Goal: Find specific page/section: Find specific page/section

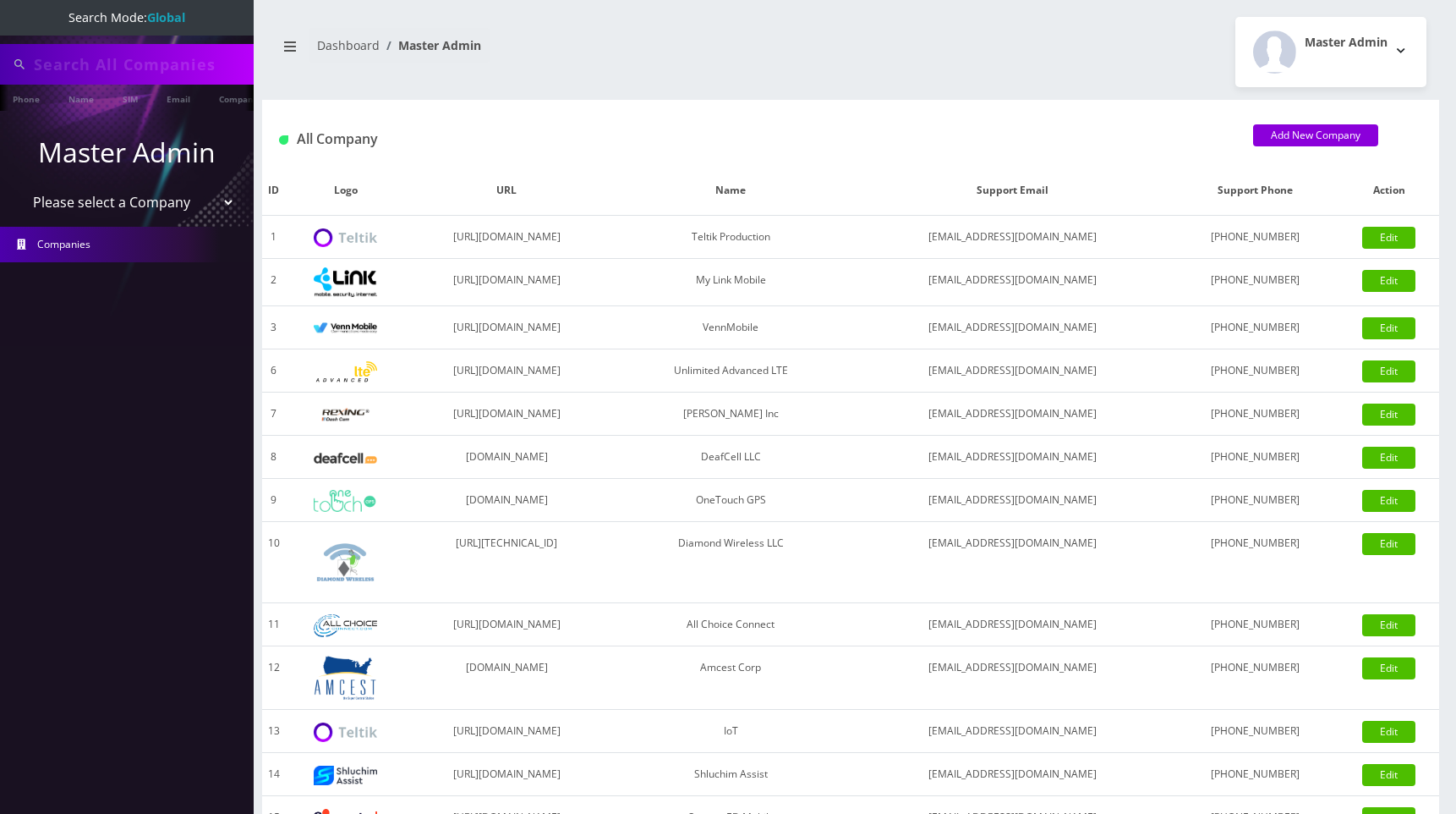
type input "[PERSON_NAME]"
click at [180, 200] on select "Please select a Company Teltik Production My Link Mobile VennMobile Unlimited A…" at bounding box center [128, 203] width 216 height 32
select select "1"
click at [20, 188] on select "Please select a Company Teltik Production My Link Mobile VennMobile Unlimited A…" at bounding box center [128, 203] width 216 height 32
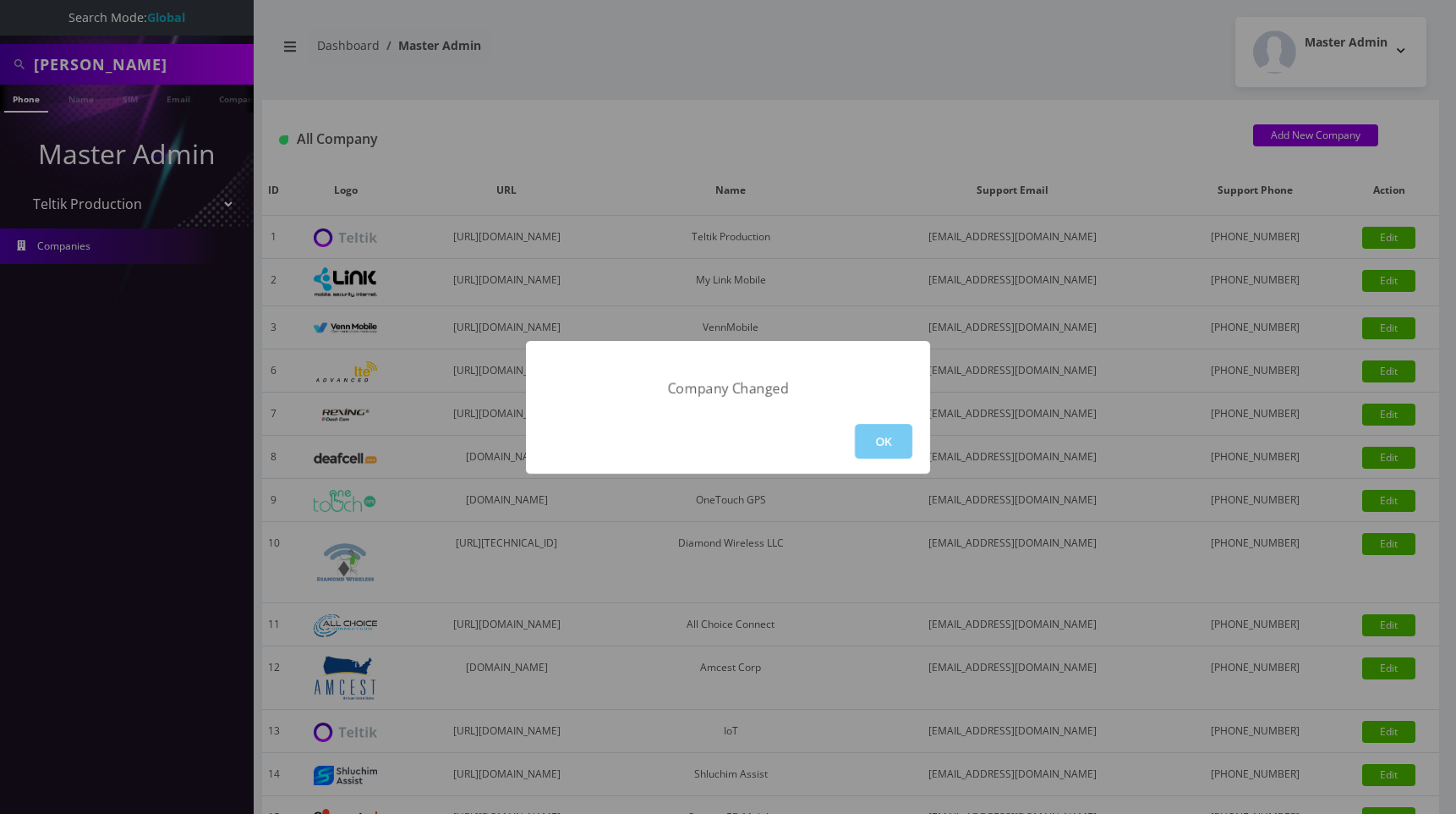
click at [876, 440] on button "OK" at bounding box center [884, 441] width 58 height 35
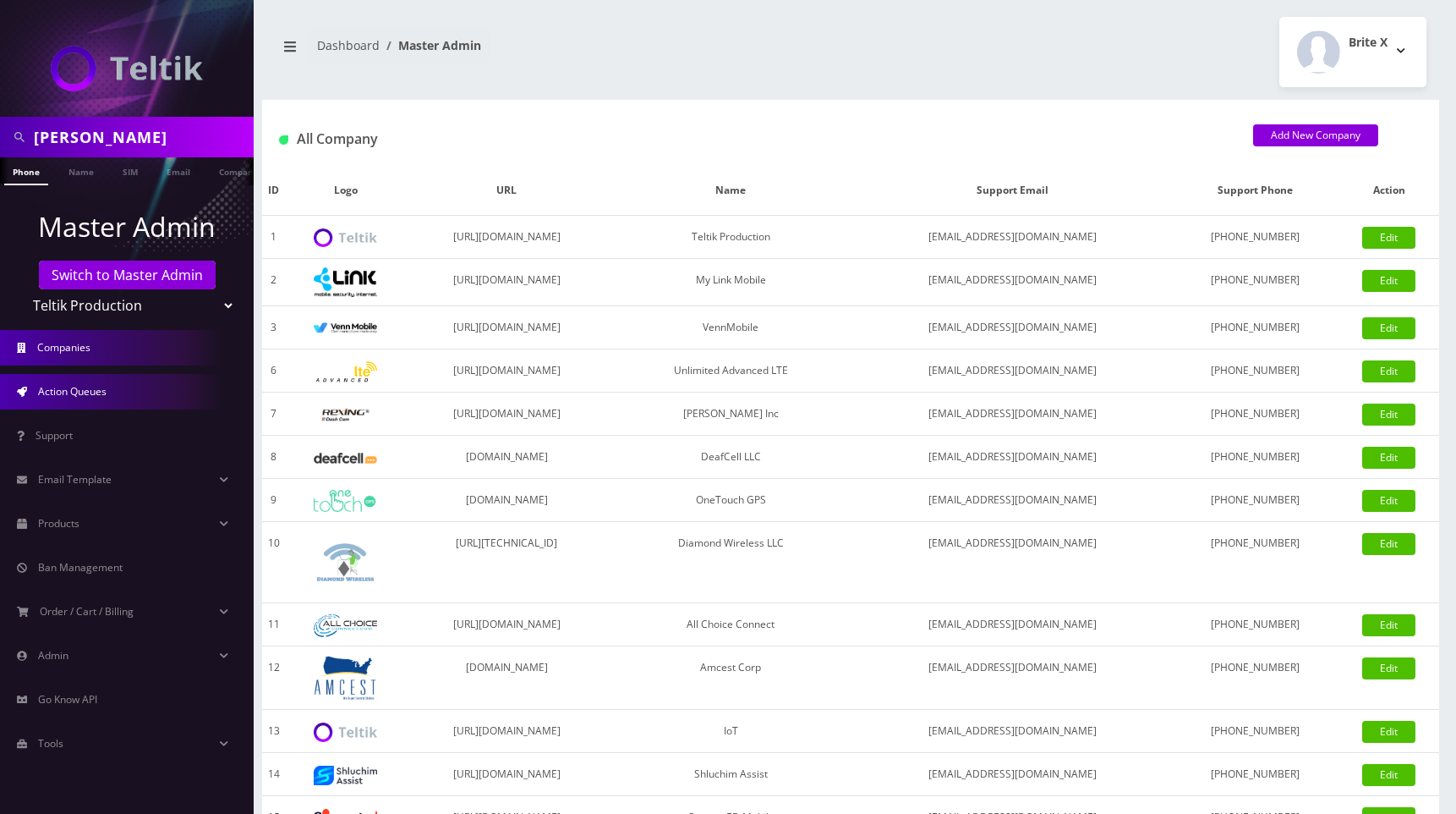
drag, startPoint x: 115, startPoint y: 384, endPoint x: 149, endPoint y: 400, distance: 37.6
click at [115, 384] on link "Action Queues" at bounding box center [127, 391] width 254 height 35
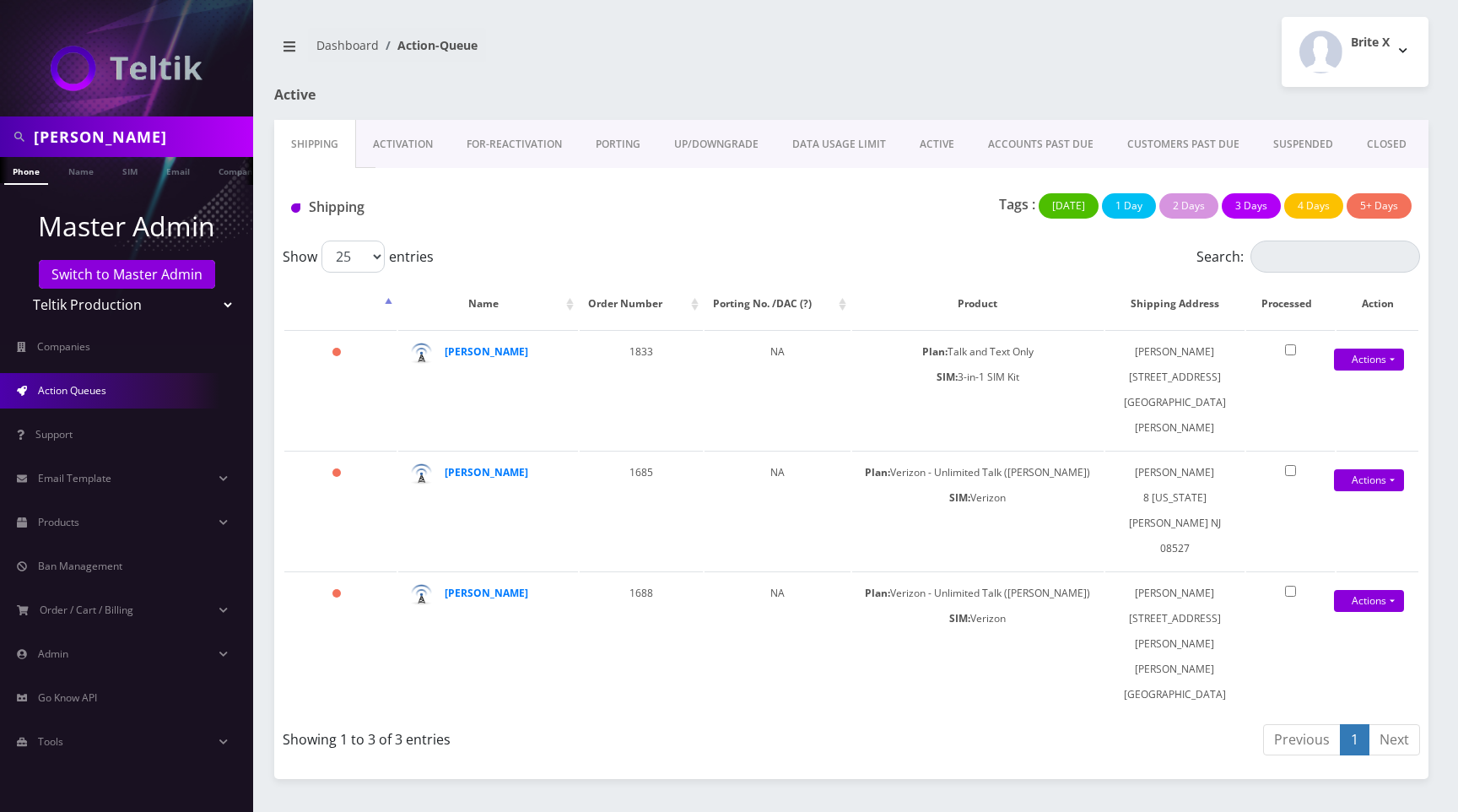
click at [928, 142] on link "ACTIVE" at bounding box center [936, 144] width 68 height 49
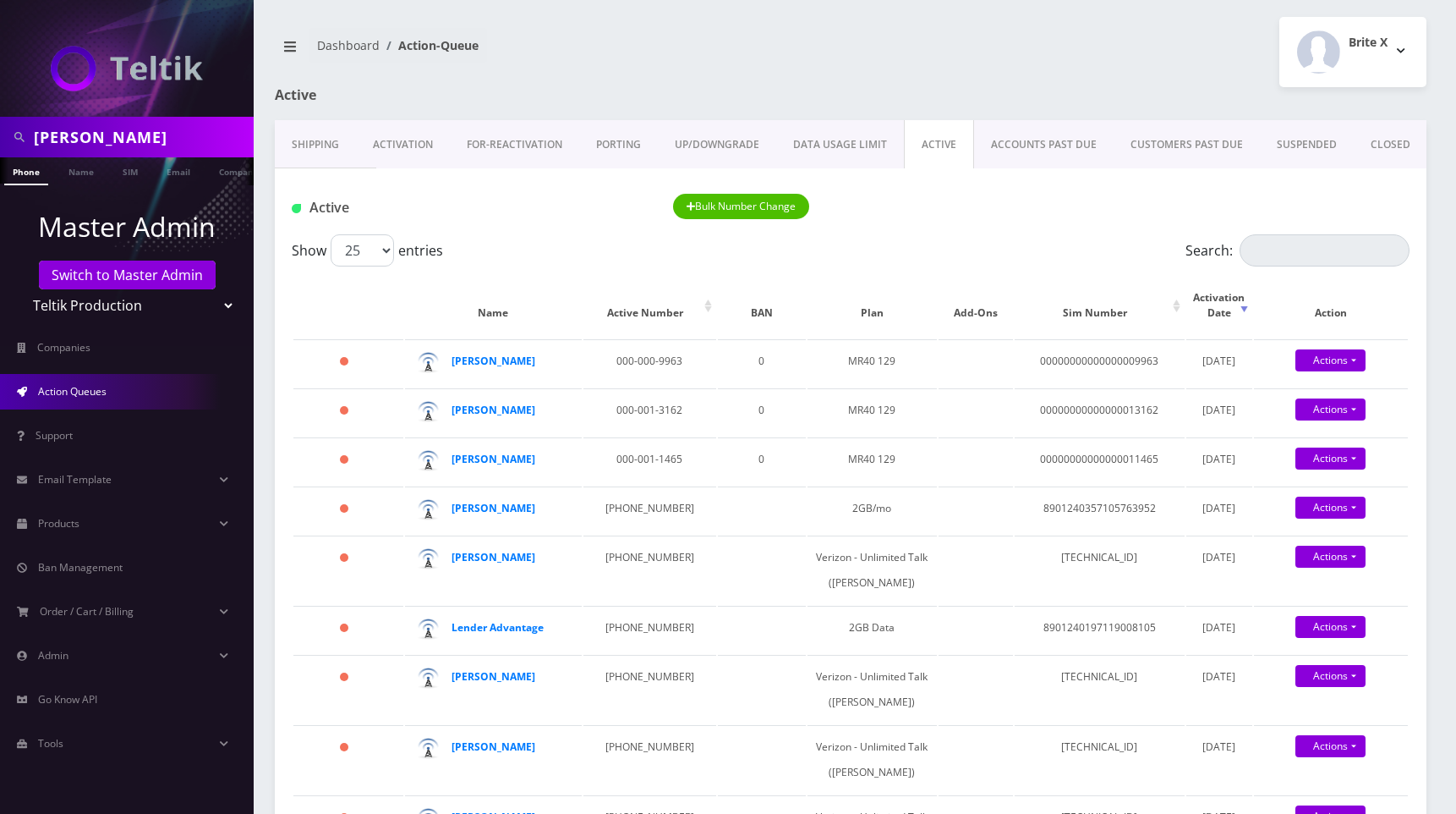
click at [388, 138] on link "Activation" at bounding box center [403, 144] width 94 height 49
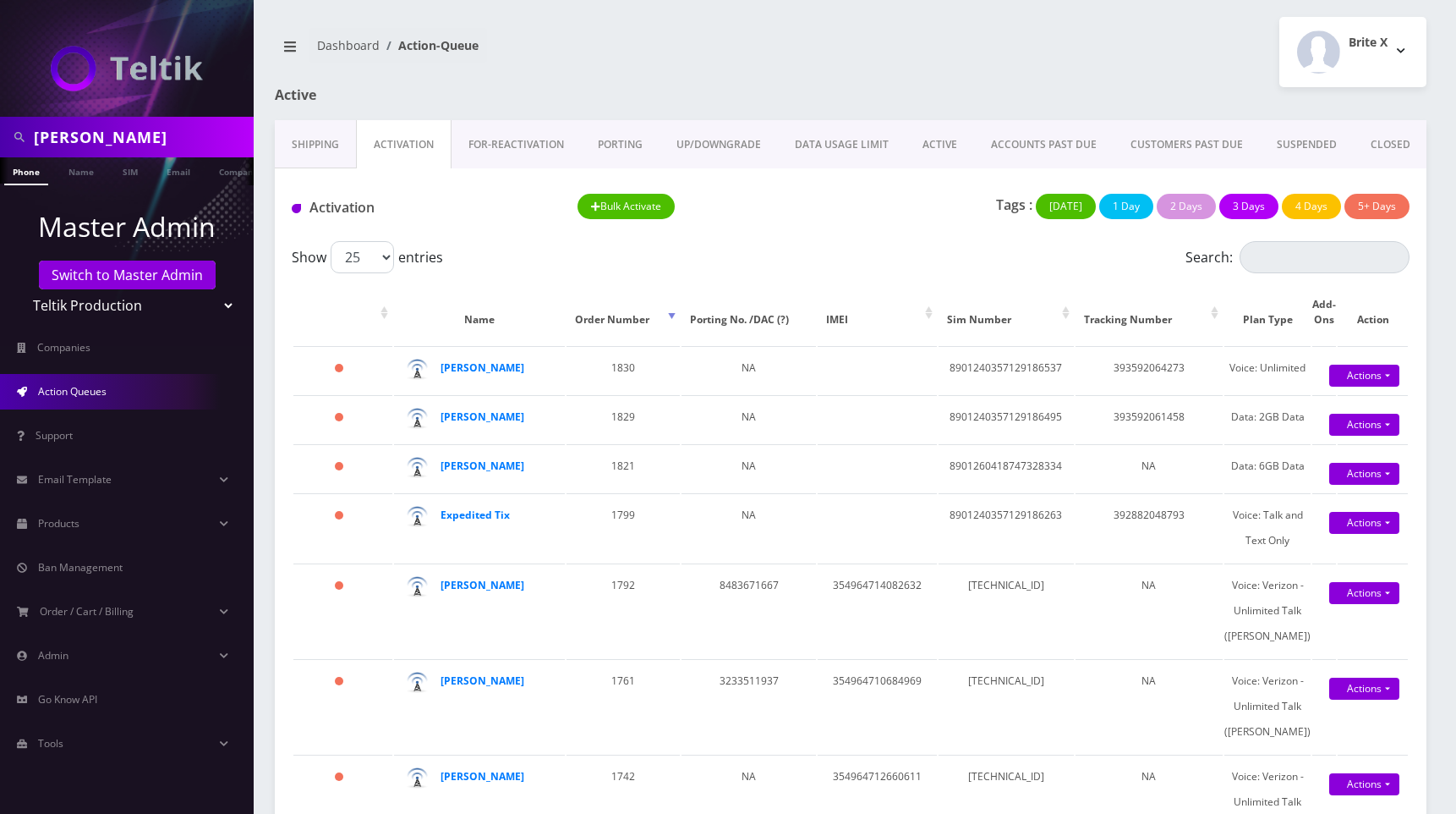
click at [488, 138] on link "FOR-REActivation" at bounding box center [517, 144] width 130 height 49
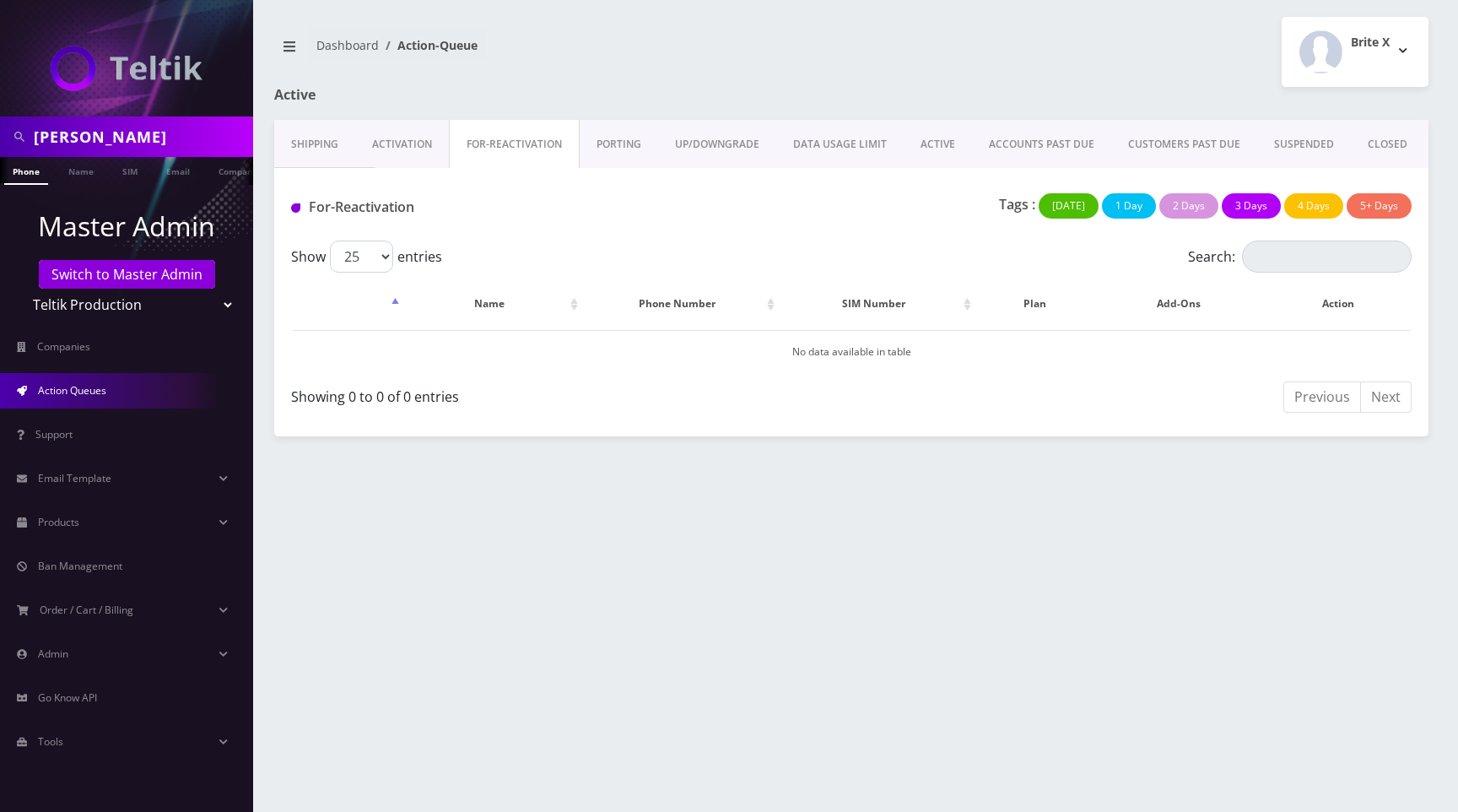
click at [628, 136] on link "PORTING" at bounding box center [618, 144] width 78 height 49
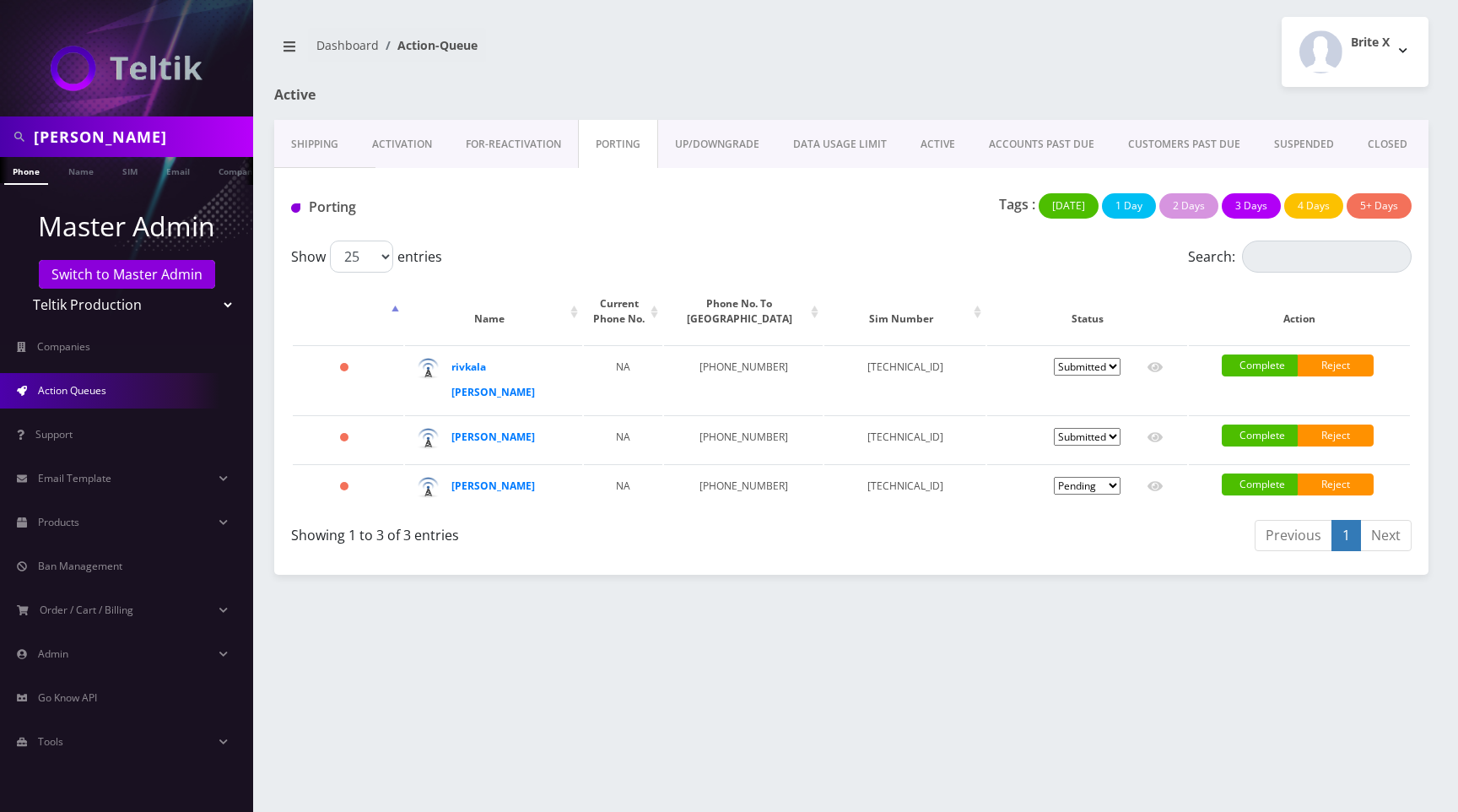
click at [706, 142] on link "UP/DOWNGRADE" at bounding box center [716, 144] width 118 height 49
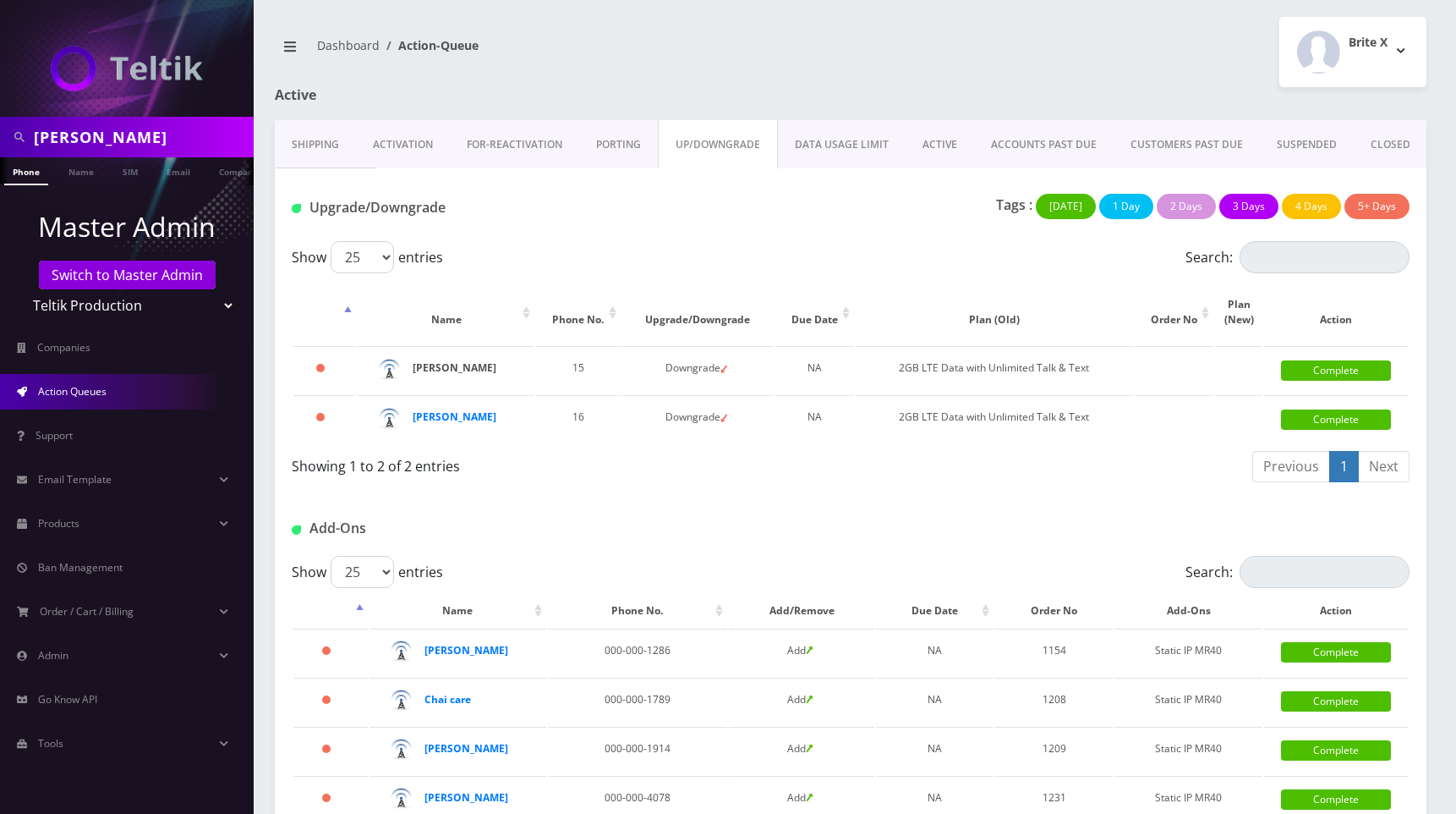
click at [447, 370] on strong "Jeff Williams" at bounding box center [455, 367] width 84 height 15
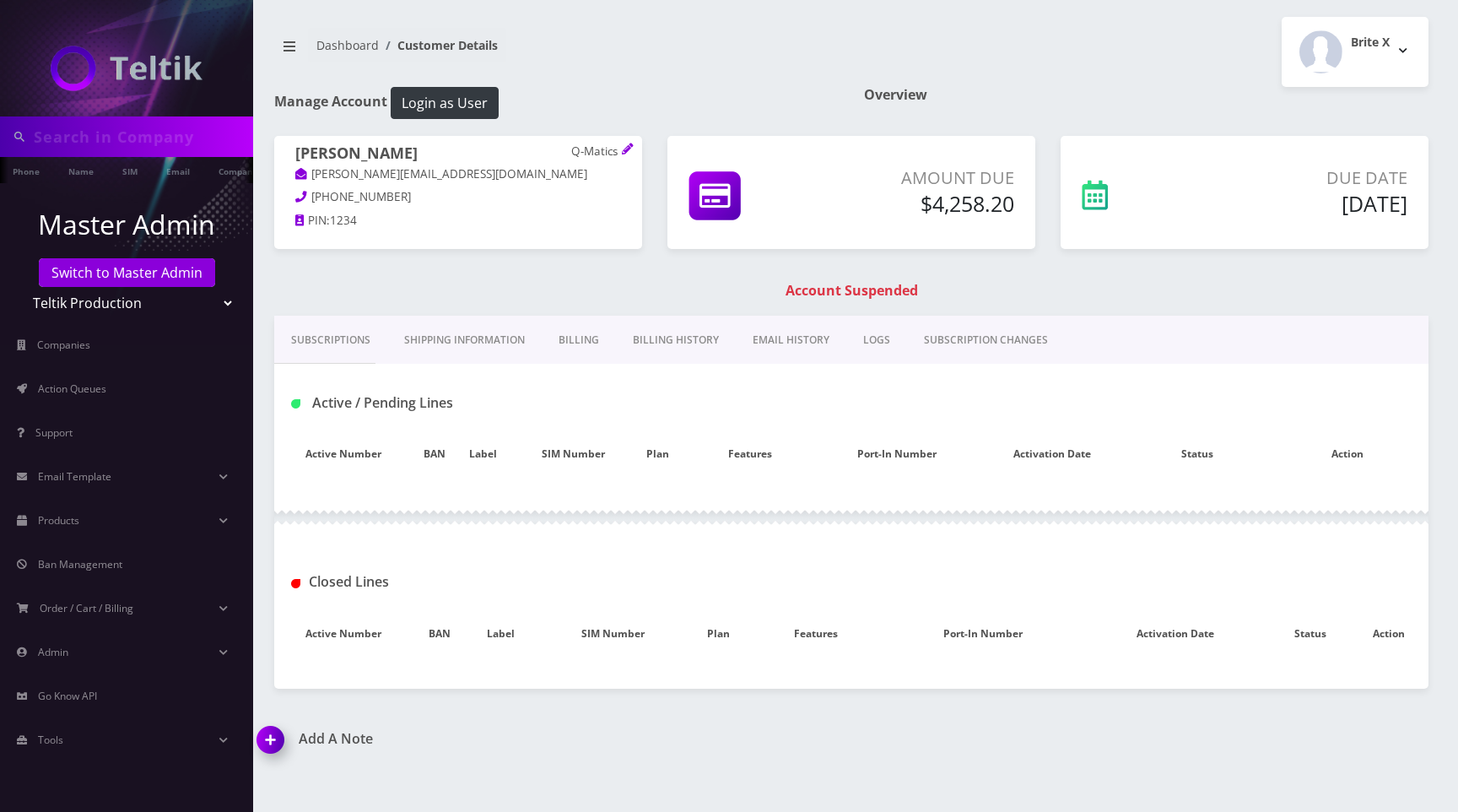
type input "[PERSON_NAME]"
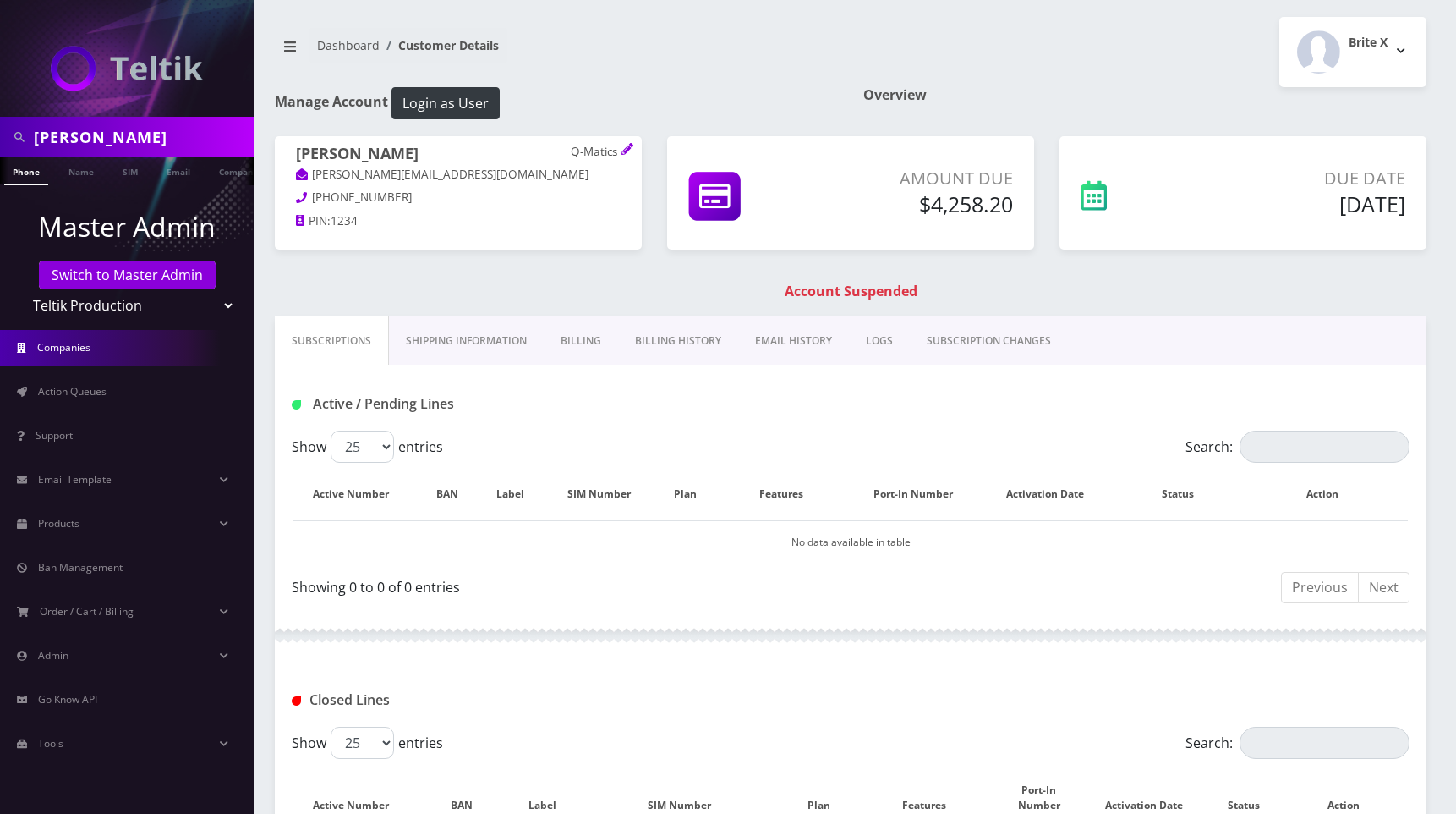
click at [45, 346] on span "Companies" at bounding box center [64, 347] width 54 height 15
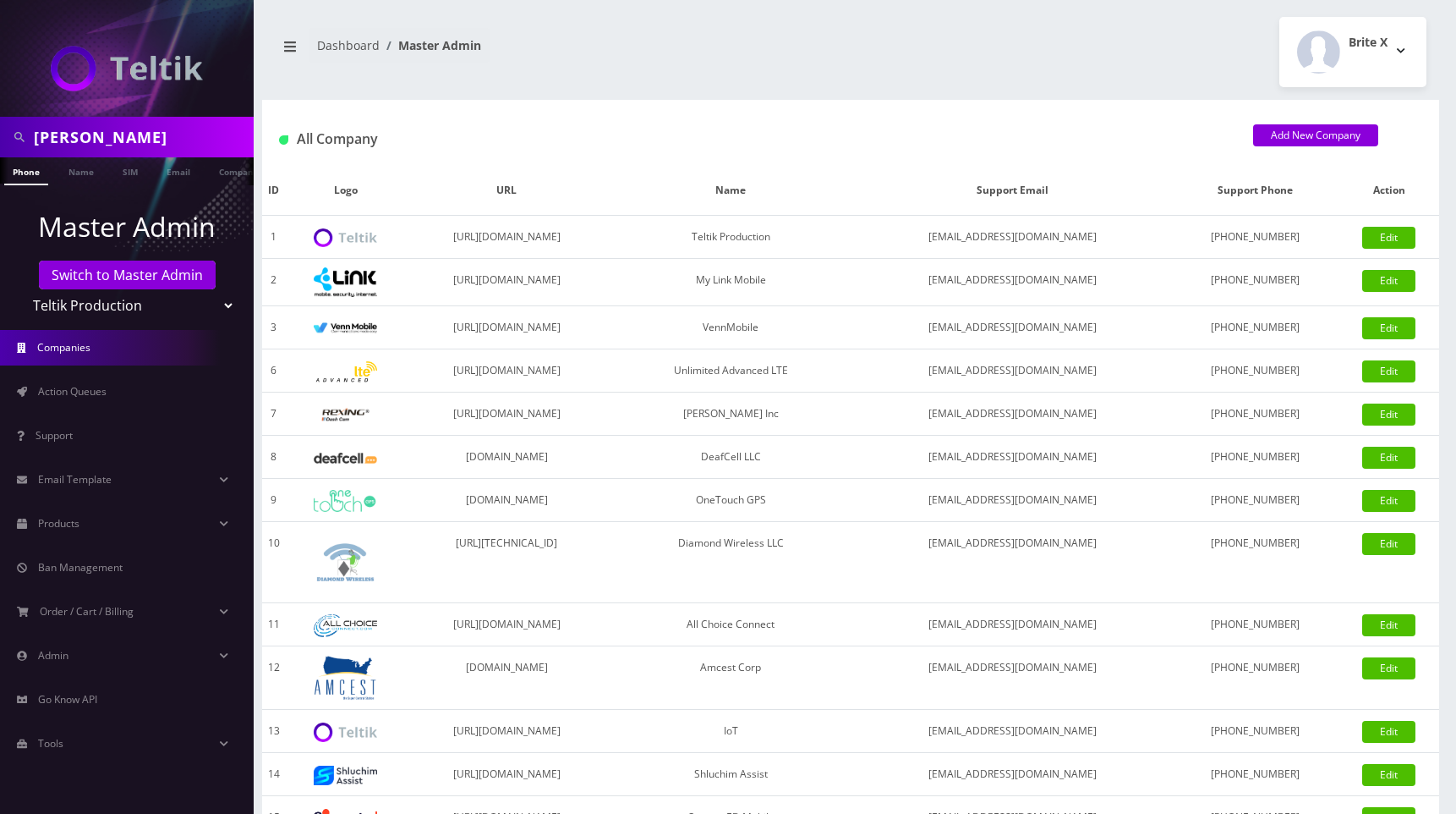
click at [891, 86] on div "Brite X Logout" at bounding box center [1145, 52] width 588 height 70
click at [900, 67] on div "Brite X Logout" at bounding box center [1145, 52] width 588 height 70
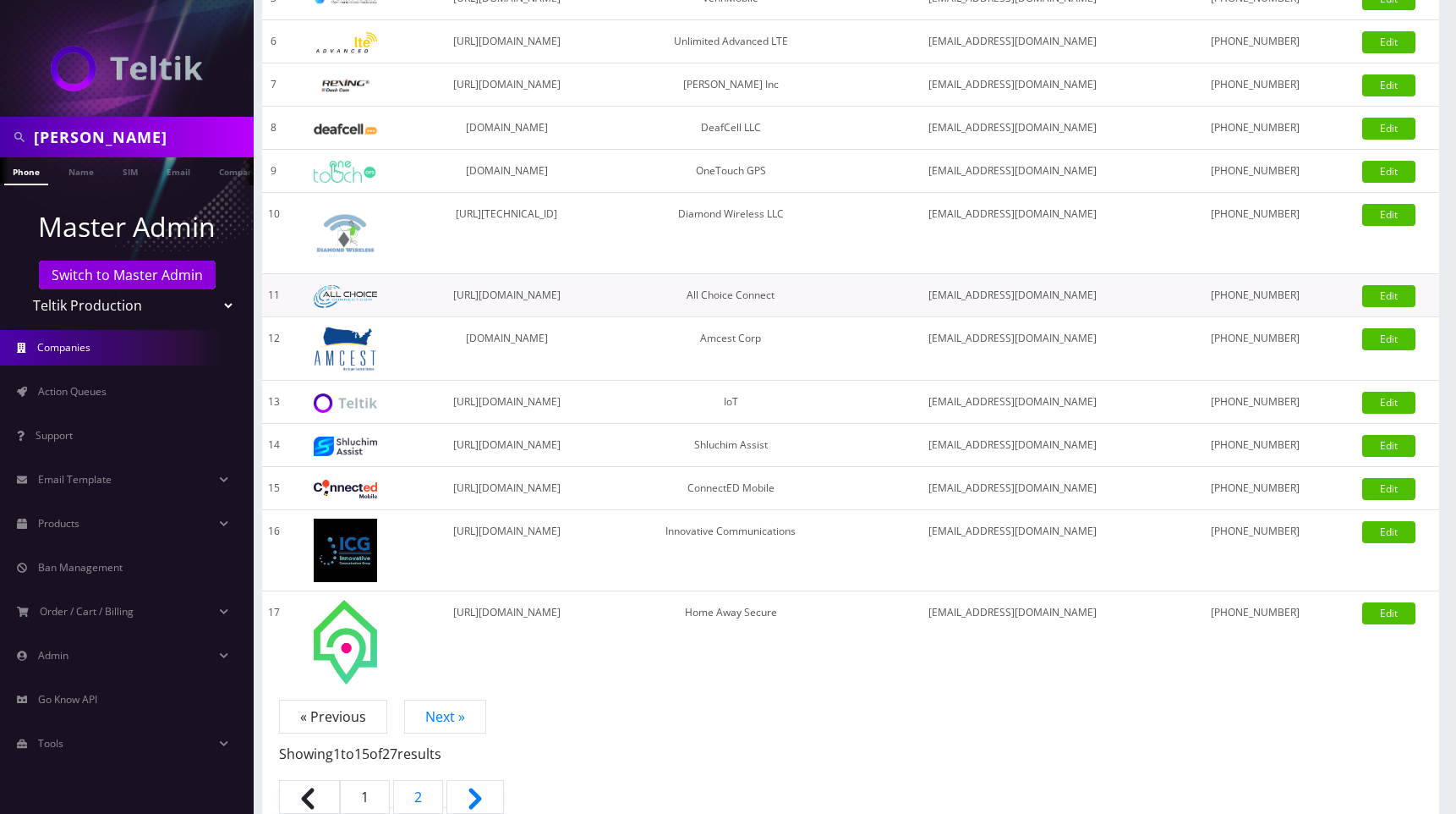
scroll to position [347, 0]
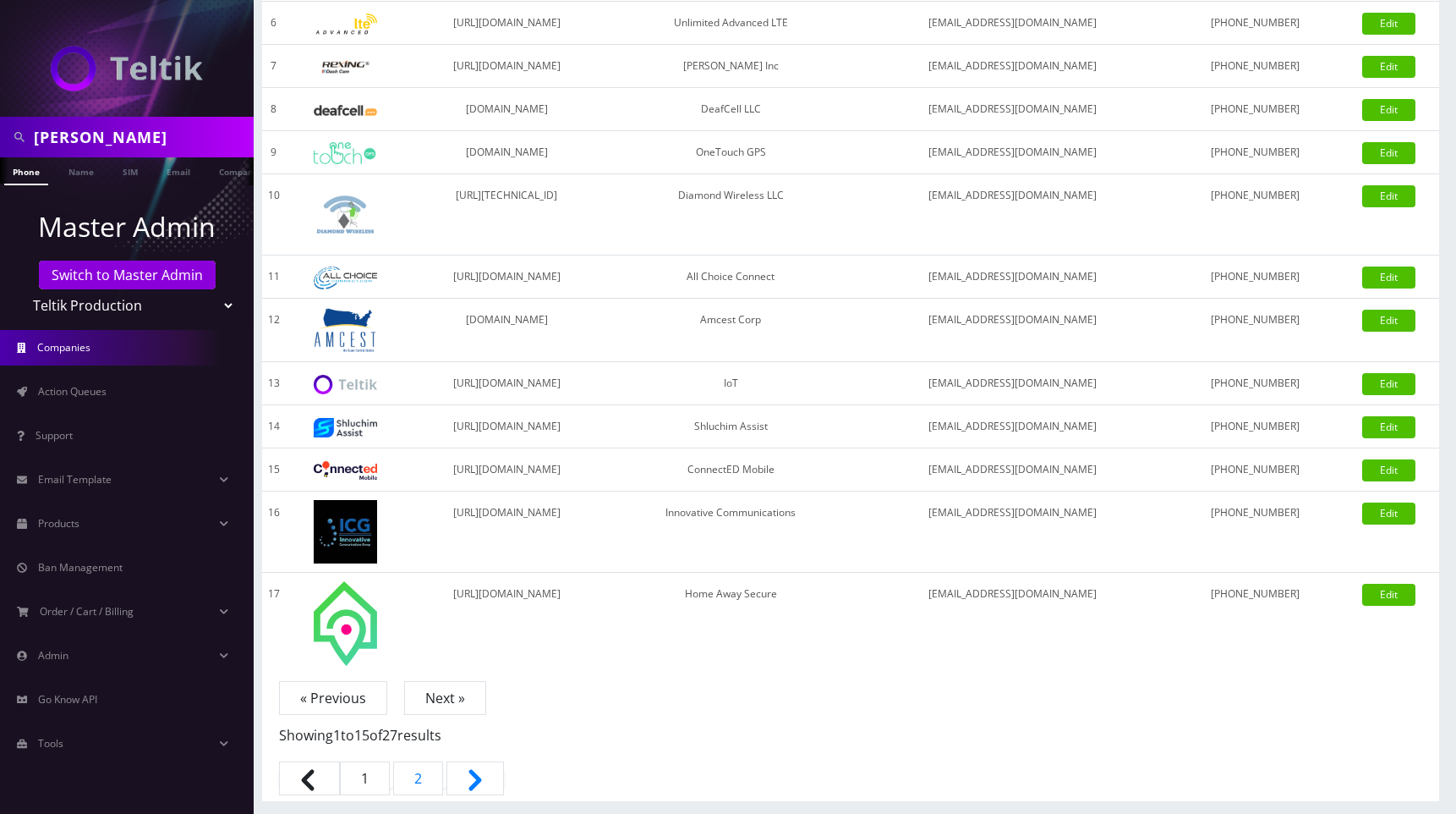
click at [429, 695] on link "Next »" at bounding box center [445, 697] width 82 height 34
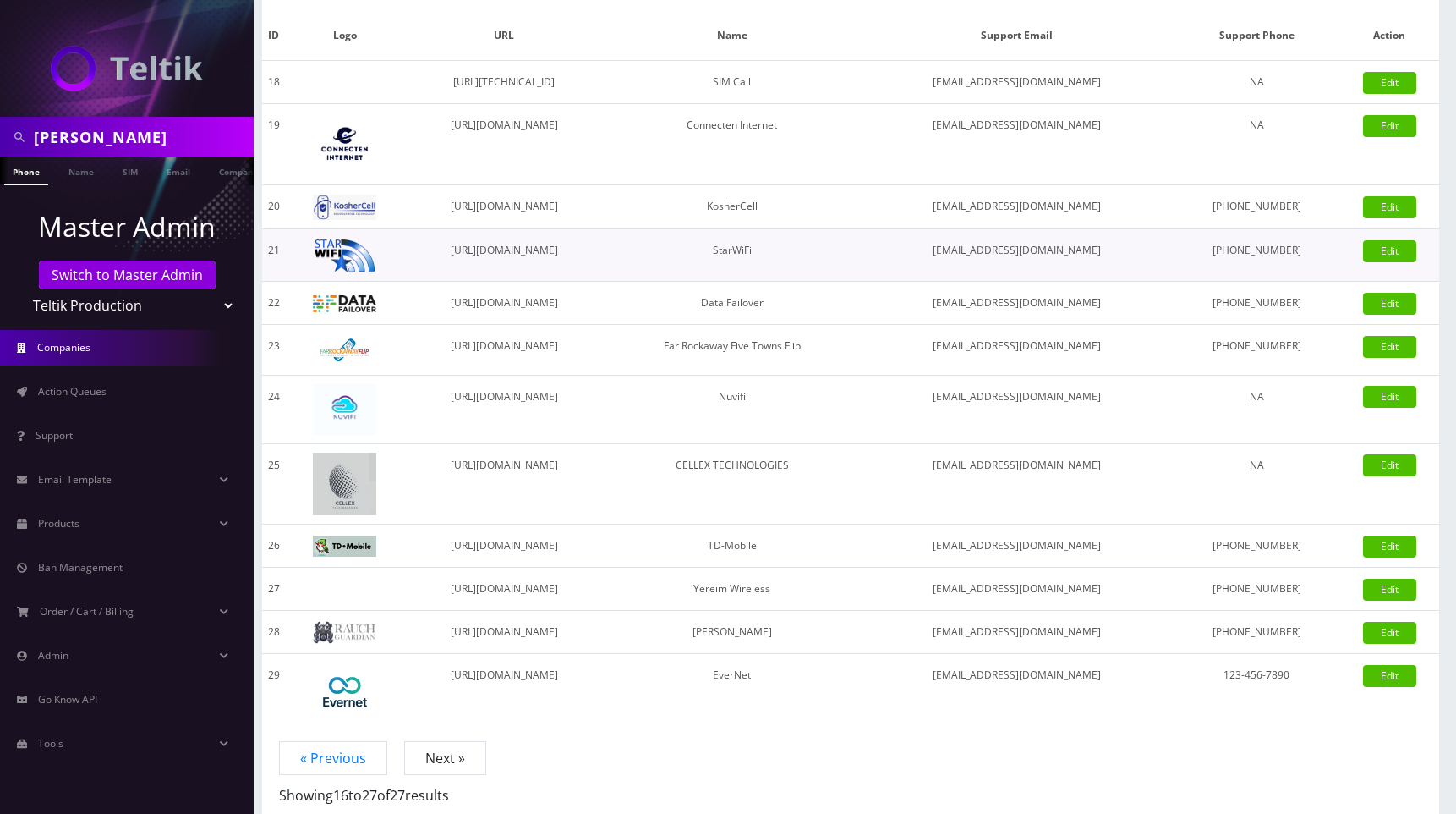
scroll to position [156, 0]
drag, startPoint x: 448, startPoint y: 206, endPoint x: 621, endPoint y: 208, distance: 173.0
click at [605, 208] on td "https://activations.koshercell.org" at bounding box center [505, 206] width 200 height 44
copy td "https://activations.koshercell.org"
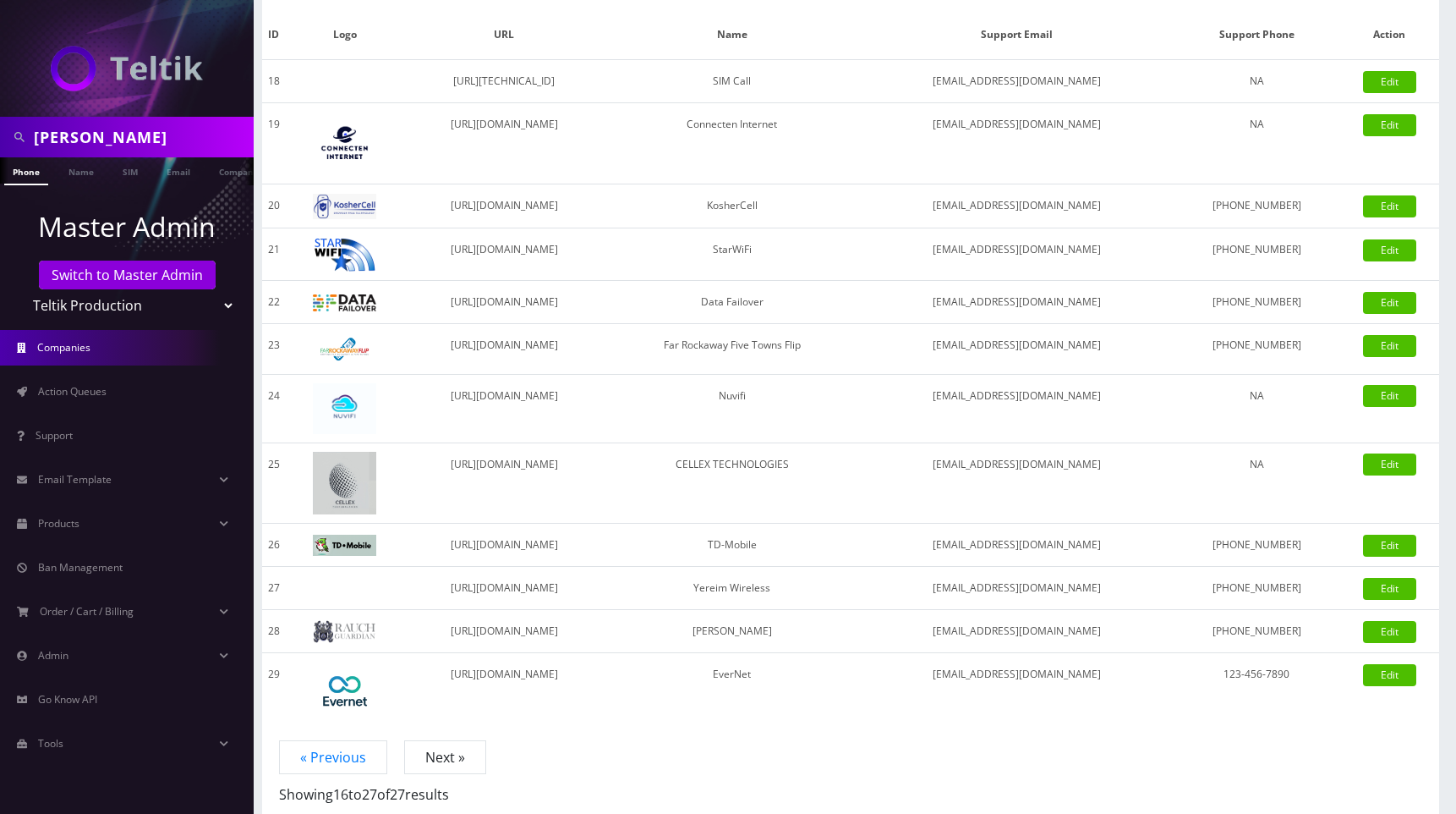
click at [698, 746] on div "ID Logo URL Name Support Email Support Phone Action 18 https://104.131.117.59 S…" at bounding box center [850, 378] width 1177 height 736
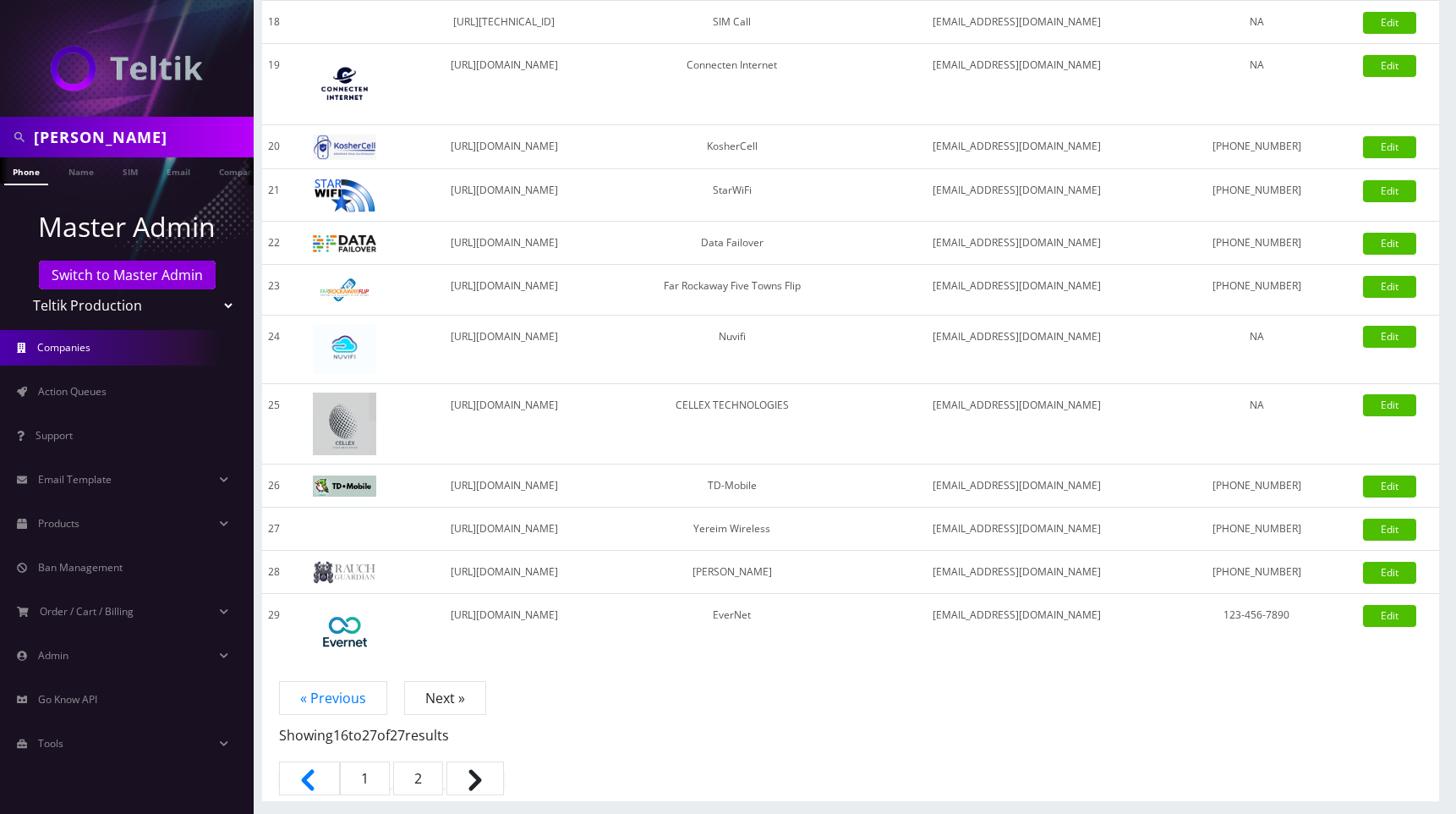
click at [371, 773] on link "1" at bounding box center [365, 778] width 50 height 34
